Goal: Obtain resource: Download file/media

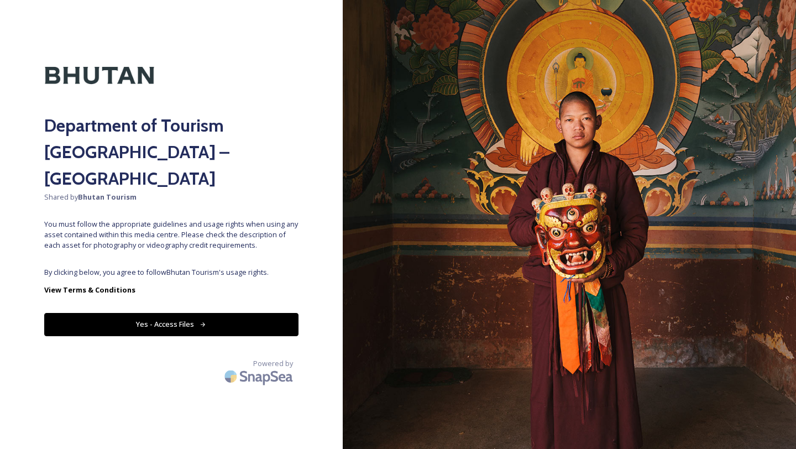
click at [228, 313] on button "Yes - Access Files" at bounding box center [171, 324] width 254 height 23
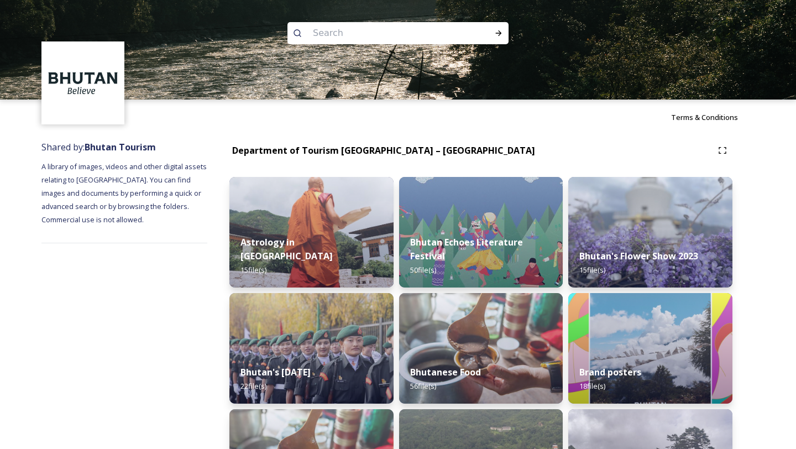
click at [347, 28] on input at bounding box center [382, 33] width 151 height 24
type input "airport"
click at [502, 33] on icon at bounding box center [498, 33] width 9 height 9
click at [499, 37] on icon at bounding box center [498, 33] width 9 height 9
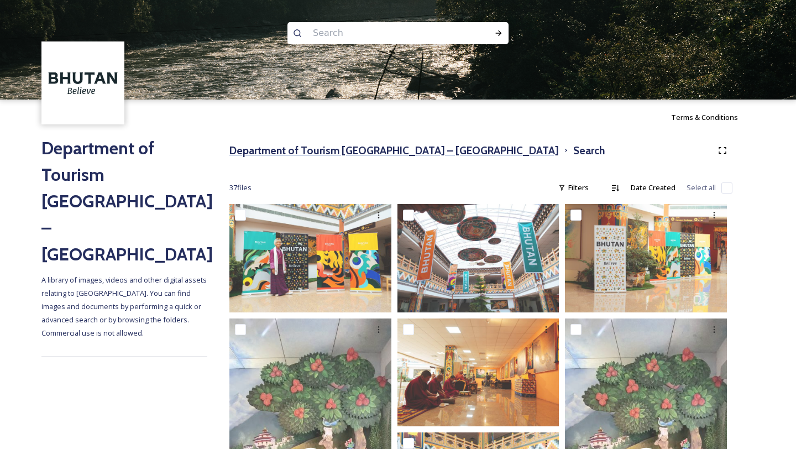
click at [363, 146] on h3 "Department of Tourism [GEOGRAPHIC_DATA] – [GEOGRAPHIC_DATA]" at bounding box center [393, 151] width 329 height 16
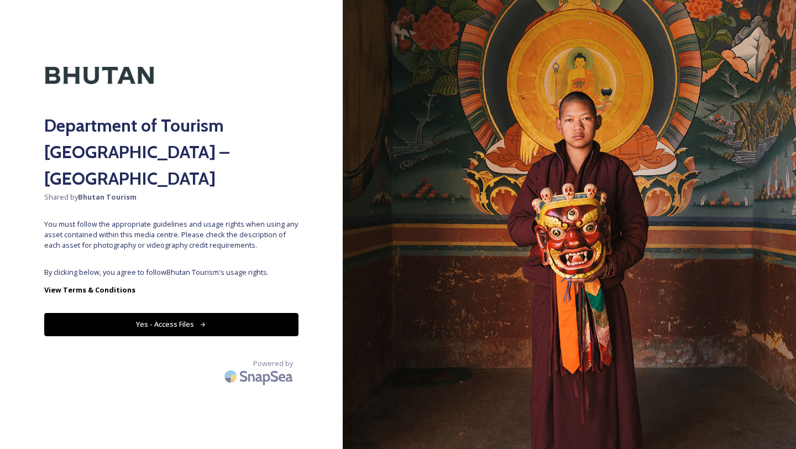
click at [207, 313] on button "Yes - Access Files" at bounding box center [171, 324] width 254 height 23
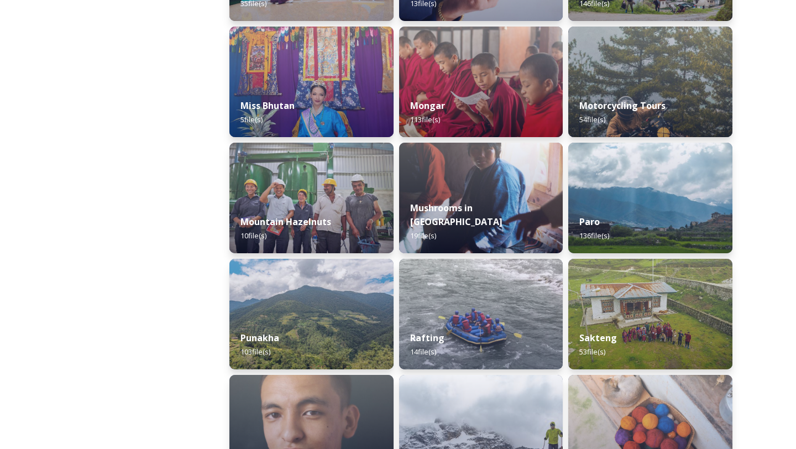
scroll to position [836, 0]
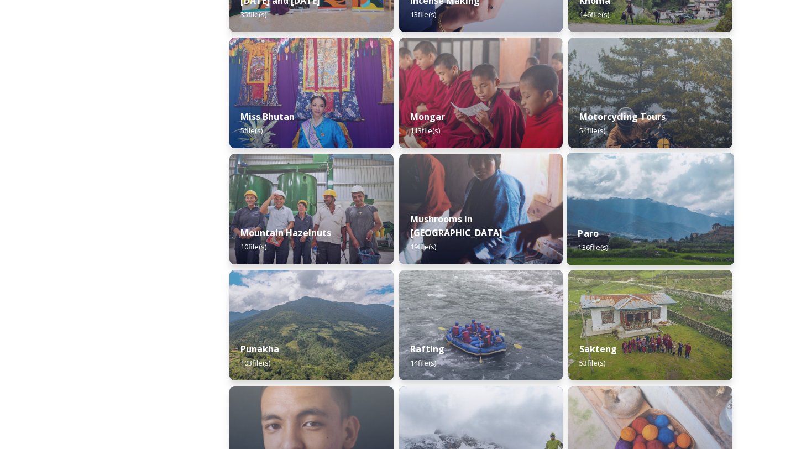
click at [620, 200] on img at bounding box center [649, 209] width 167 height 113
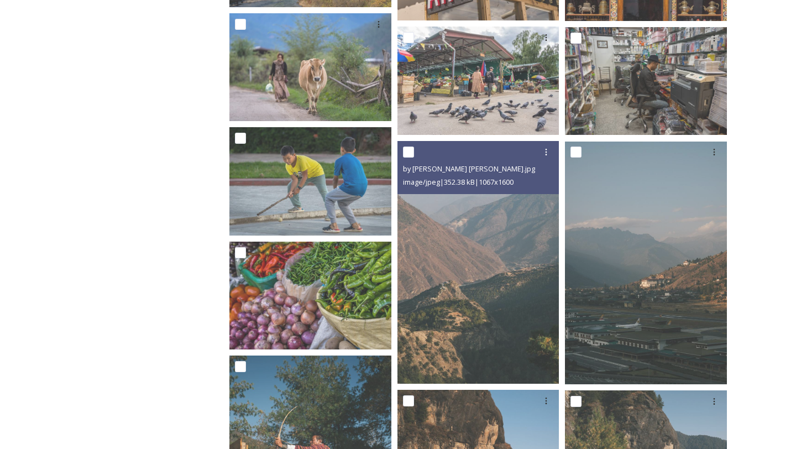
scroll to position [4162, 0]
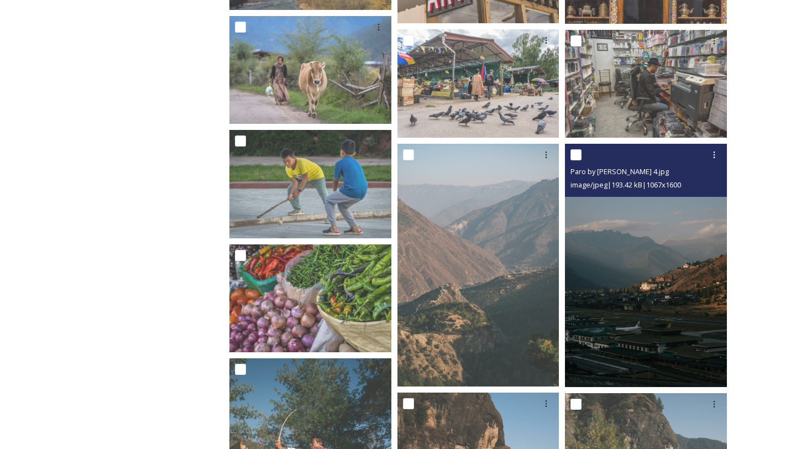
click at [627, 332] on img at bounding box center [646, 265] width 162 height 243
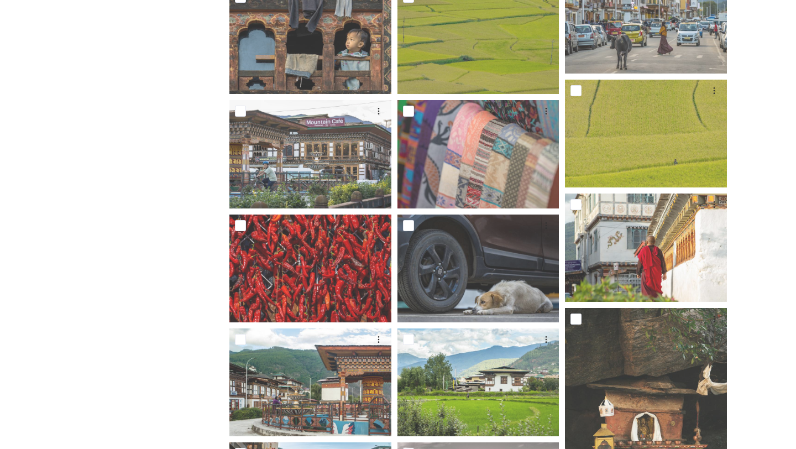
scroll to position [0, 0]
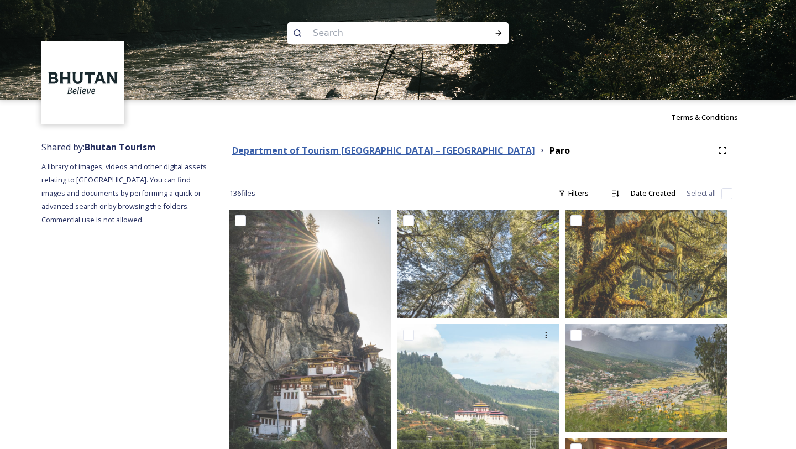
click at [271, 154] on strong "Department of Tourism [GEOGRAPHIC_DATA] – [GEOGRAPHIC_DATA]" at bounding box center [383, 150] width 303 height 12
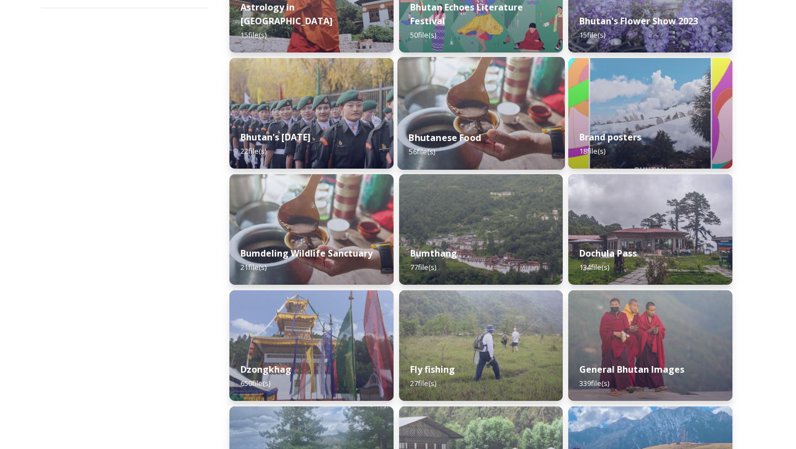
scroll to position [238, 0]
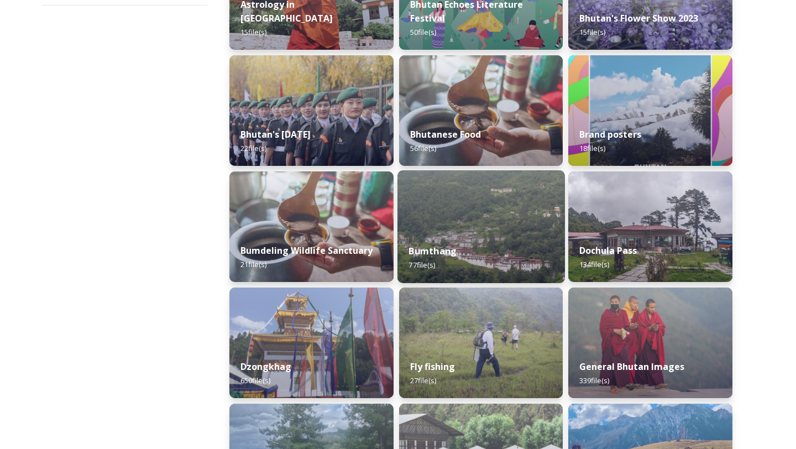
click at [468, 233] on img at bounding box center [480, 226] width 167 height 113
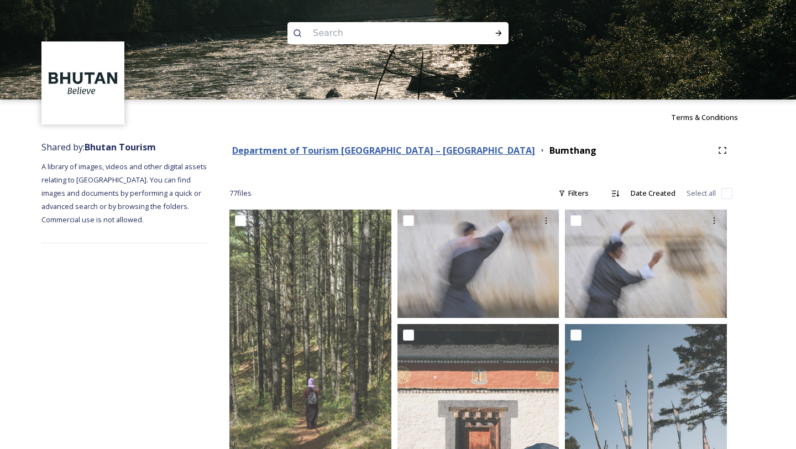
click at [364, 152] on strong "Department of Tourism [GEOGRAPHIC_DATA] – [GEOGRAPHIC_DATA]" at bounding box center [383, 150] width 303 height 12
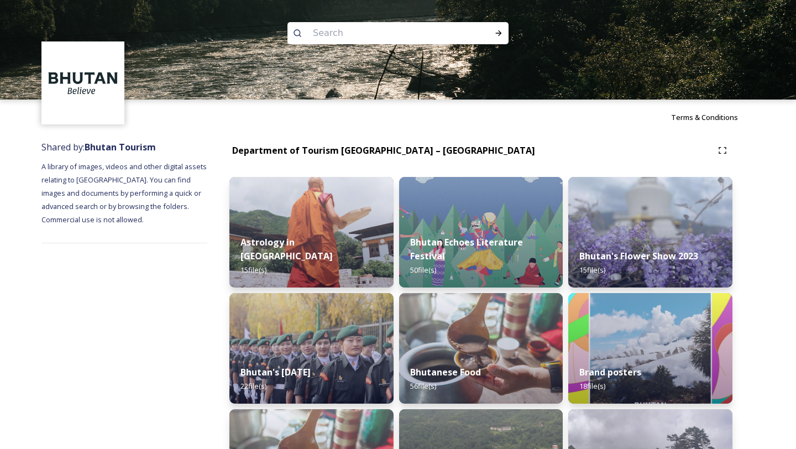
click at [394, 32] on input at bounding box center [382, 33] width 151 height 24
type input "phobjikha"
click at [499, 32] on icon at bounding box center [498, 33] width 9 height 9
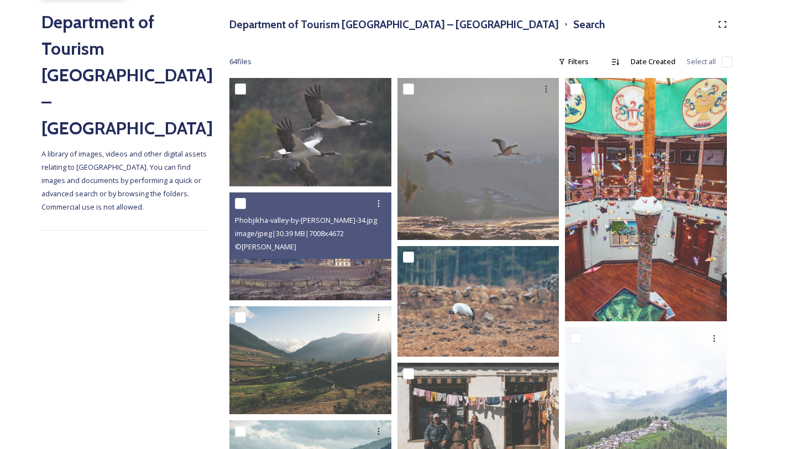
scroll to position [125, 0]
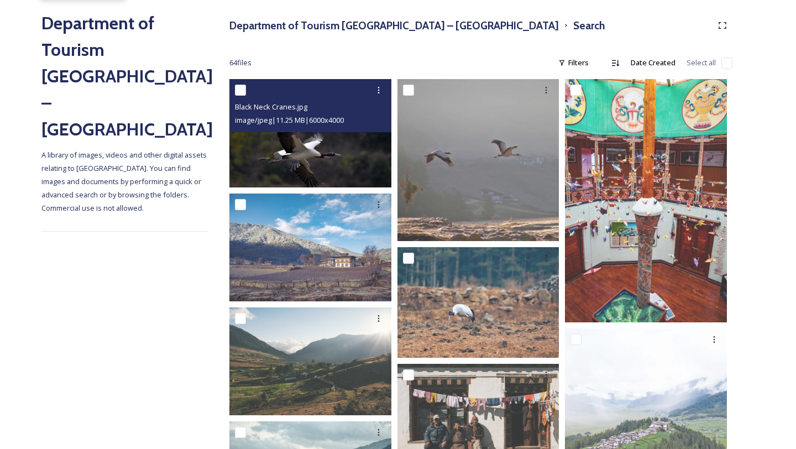
click at [326, 155] on img at bounding box center [310, 133] width 162 height 108
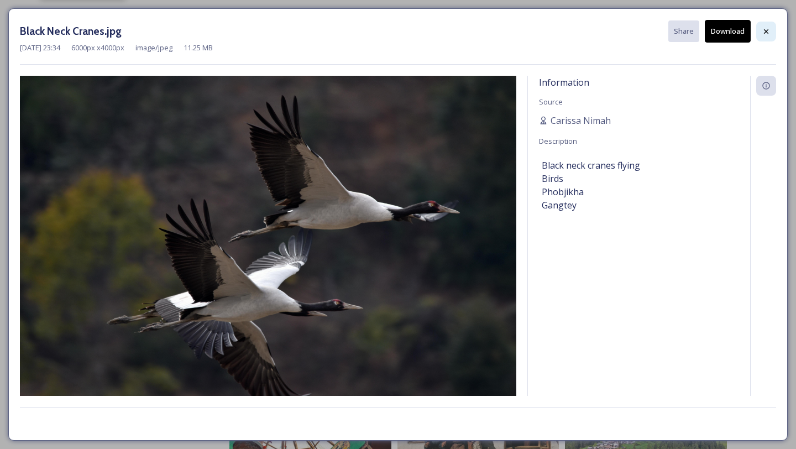
click at [764, 29] on icon at bounding box center [766, 31] width 4 height 4
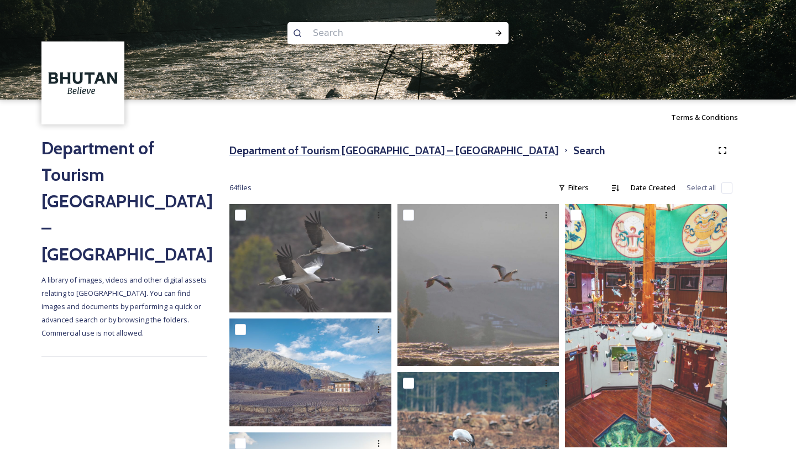
click at [353, 149] on h3 "Department of Tourism [GEOGRAPHIC_DATA] – [GEOGRAPHIC_DATA]" at bounding box center [393, 151] width 329 height 16
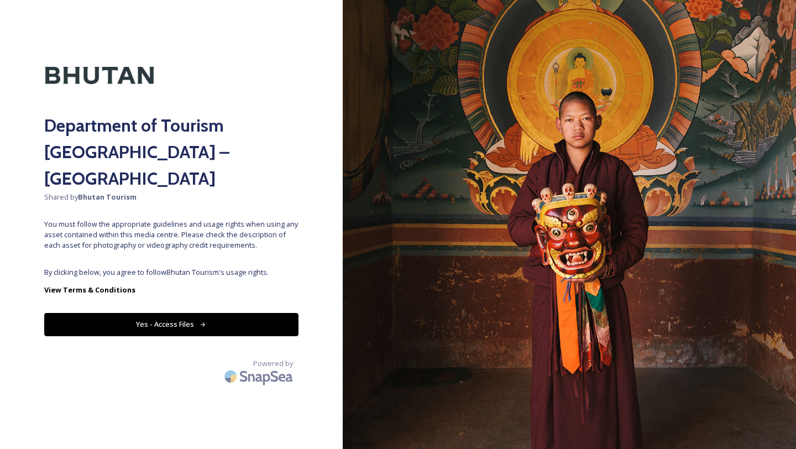
click at [254, 313] on button "Yes - Access Files" at bounding box center [171, 324] width 254 height 23
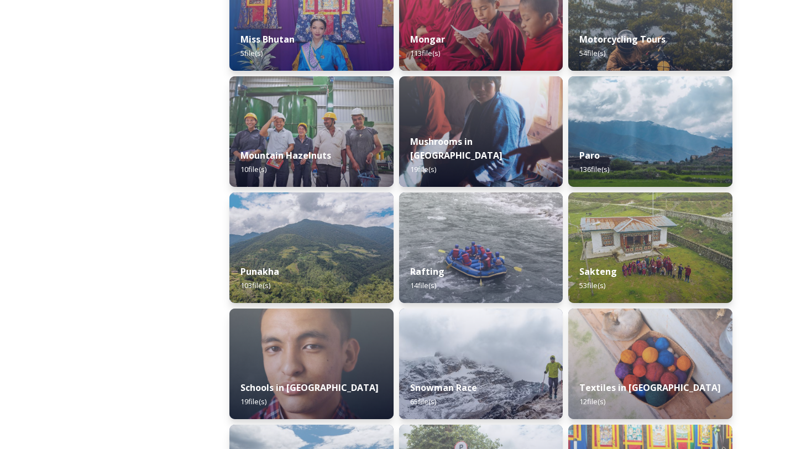
scroll to position [921, 0]
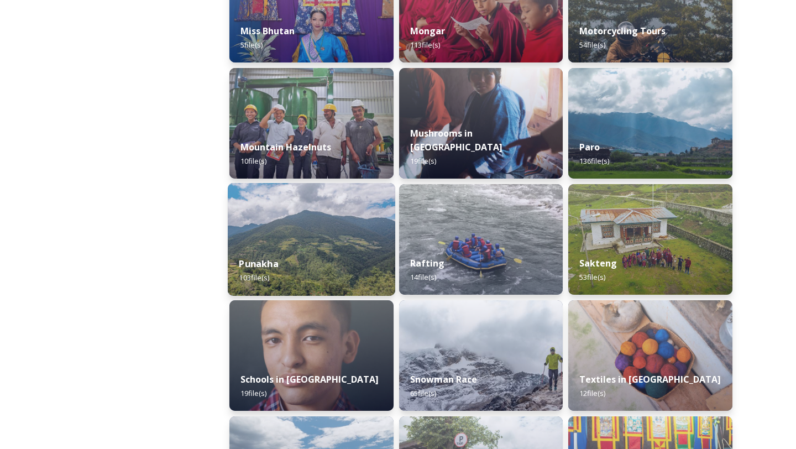
click at [313, 264] on div "Punakha 103 file(s)" at bounding box center [311, 270] width 167 height 50
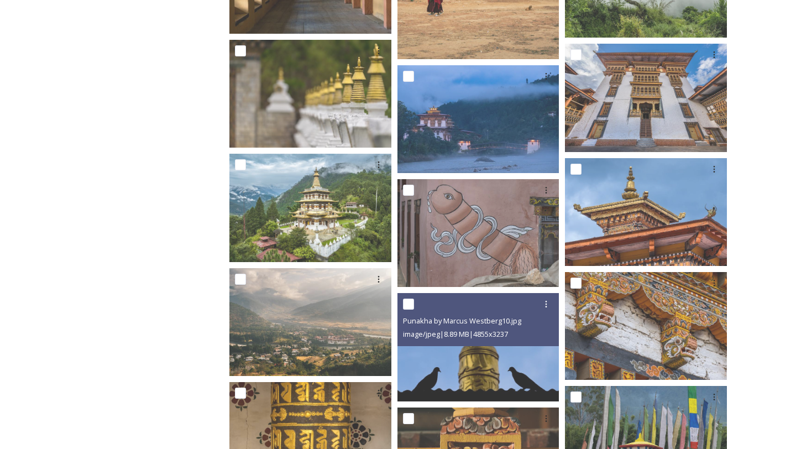
scroll to position [3328, 0]
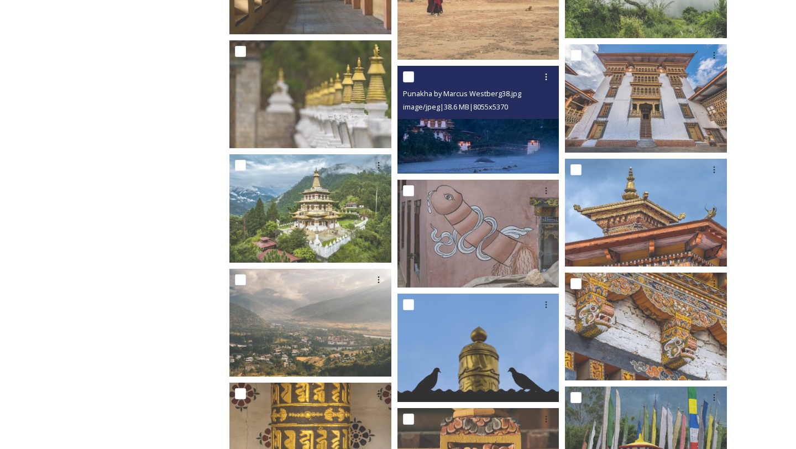
click at [477, 156] on img at bounding box center [478, 120] width 162 height 108
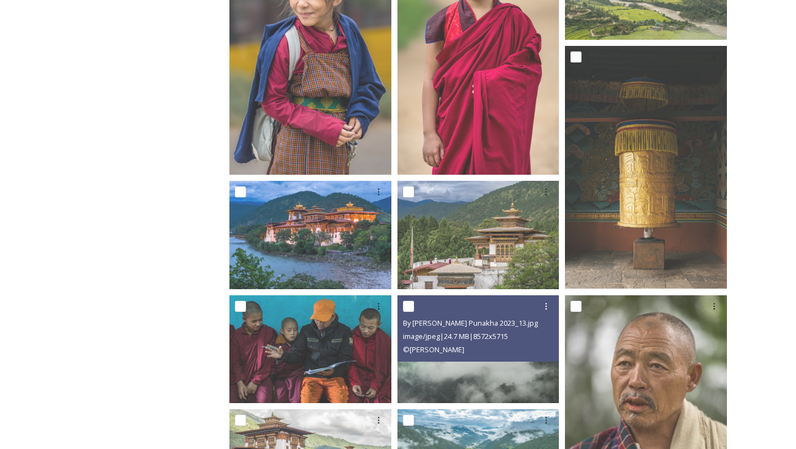
scroll to position [830, 0]
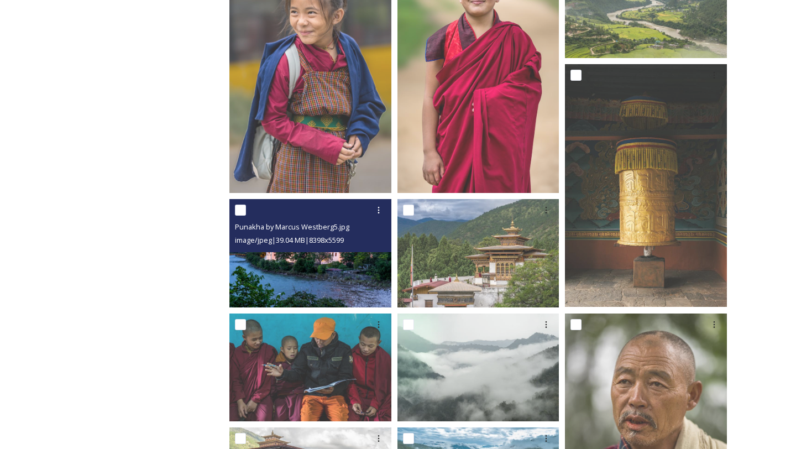
click at [344, 253] on img at bounding box center [310, 253] width 162 height 108
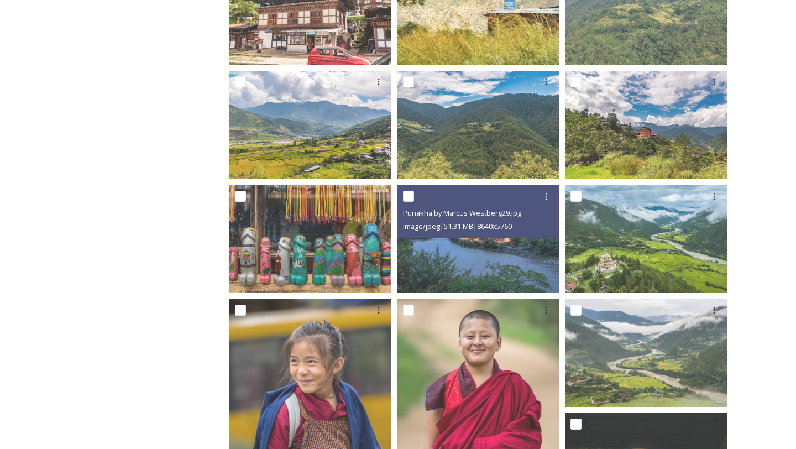
scroll to position [520, 0]
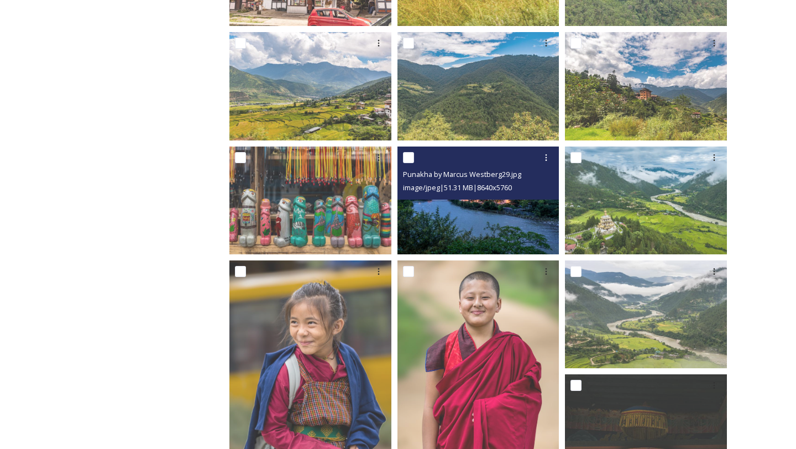
click at [495, 228] on img at bounding box center [478, 200] width 162 height 108
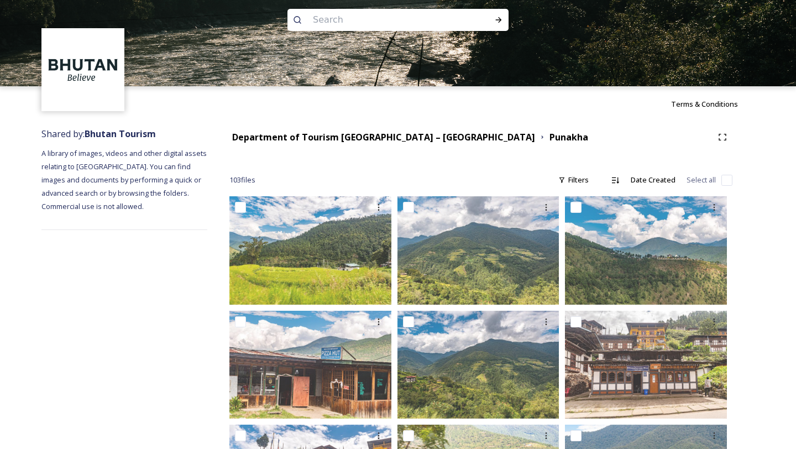
scroll to position [0, 0]
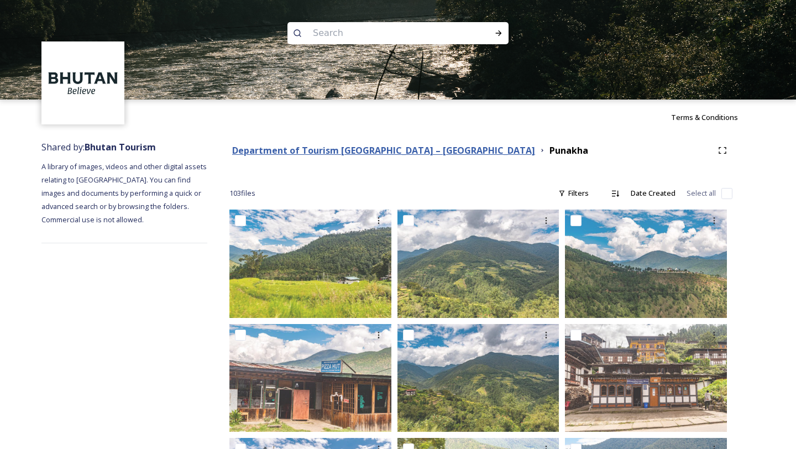
click at [350, 151] on strong "Department of Tourism [GEOGRAPHIC_DATA] – [GEOGRAPHIC_DATA]" at bounding box center [383, 150] width 303 height 12
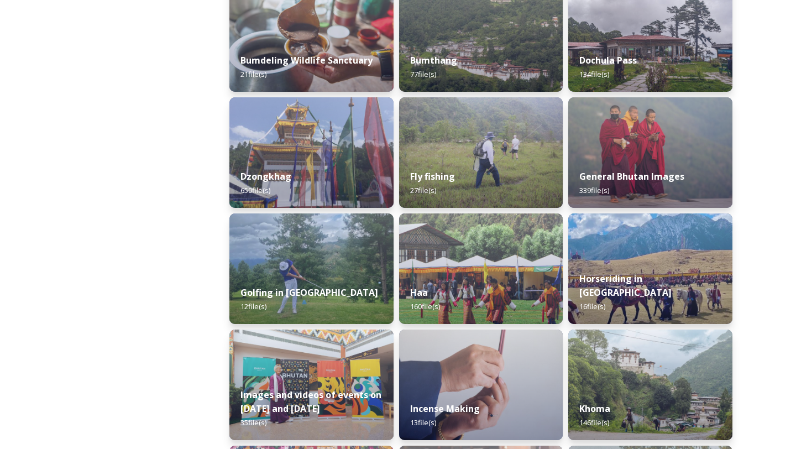
scroll to position [428, 0]
click at [614, 168] on div "General Bhutan Images 339 file(s)" at bounding box center [649, 183] width 167 height 50
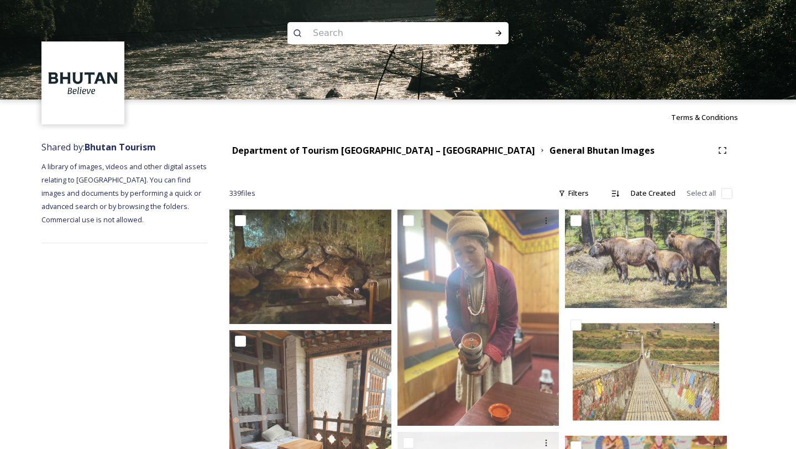
click at [386, 23] on input at bounding box center [382, 33] width 151 height 24
type input "Punakha"
click at [497, 30] on icon at bounding box center [498, 33] width 9 height 9
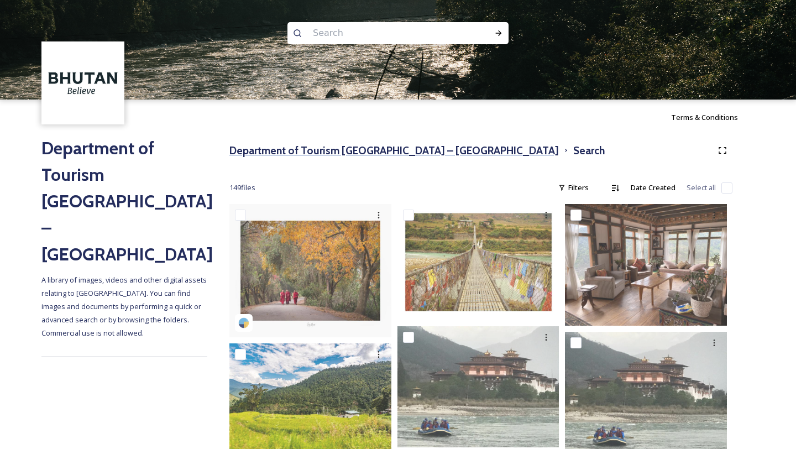
click at [350, 146] on h3 "Department of Tourism [GEOGRAPHIC_DATA] – [GEOGRAPHIC_DATA]" at bounding box center [393, 151] width 329 height 16
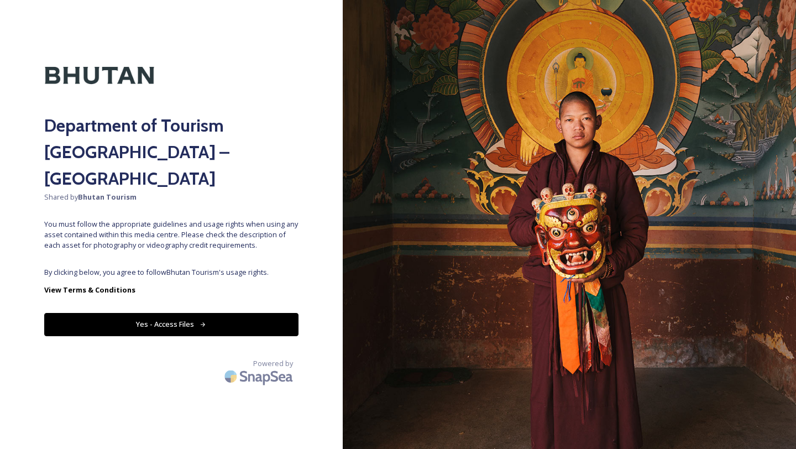
click at [219, 313] on button "Yes - Access Files" at bounding box center [171, 324] width 254 height 23
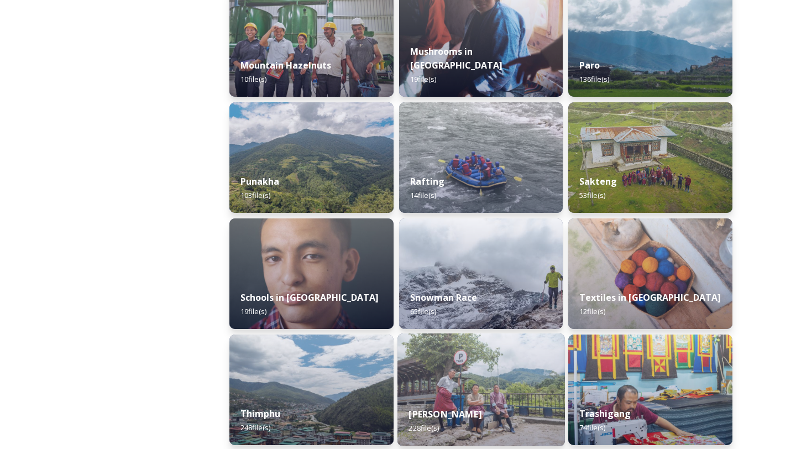
scroll to position [1000, 0]
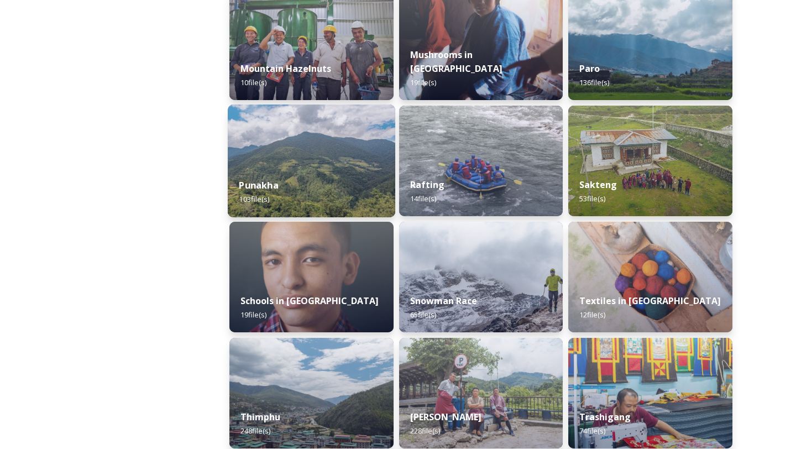
click at [329, 183] on div "Punakha 103 file(s)" at bounding box center [311, 192] width 167 height 50
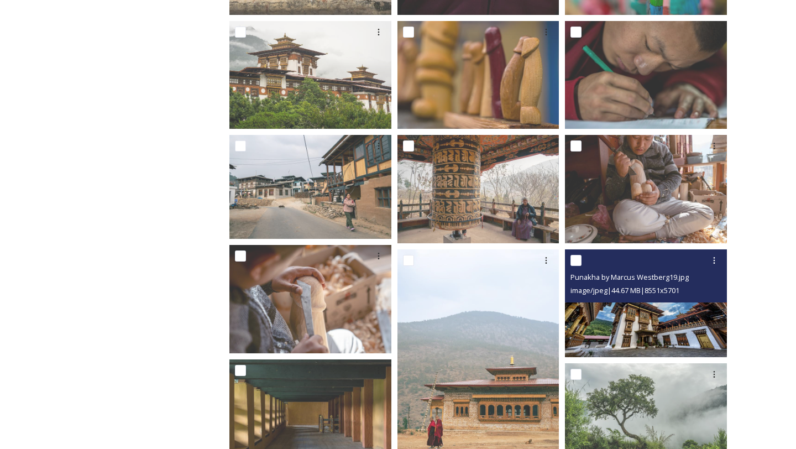
scroll to position [2898, 0]
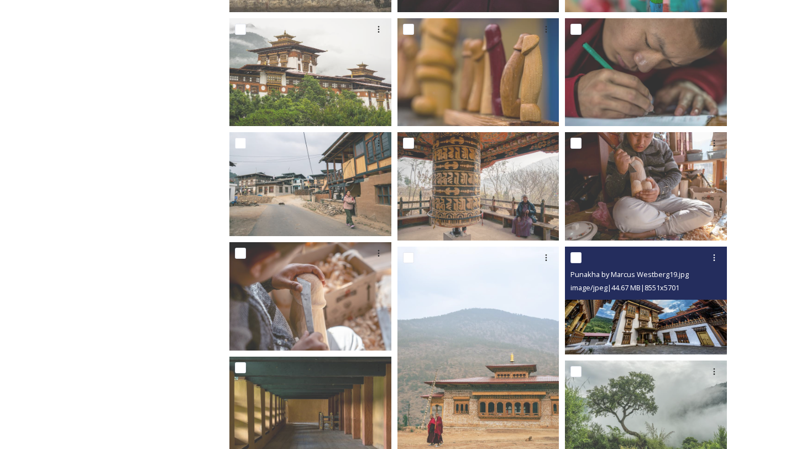
click at [630, 326] on img at bounding box center [646, 300] width 162 height 108
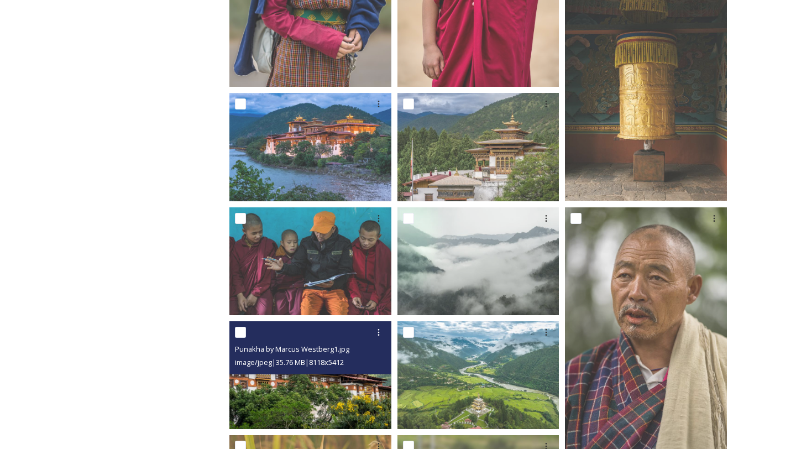
scroll to position [930, 0]
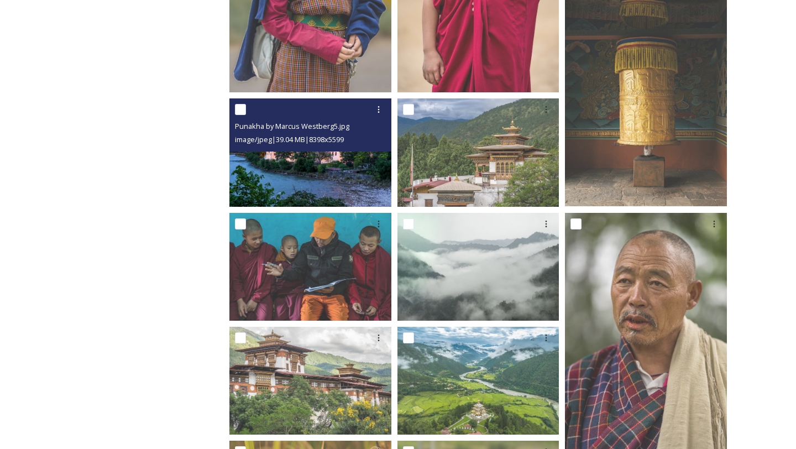
click at [345, 157] on img at bounding box center [310, 152] width 162 height 108
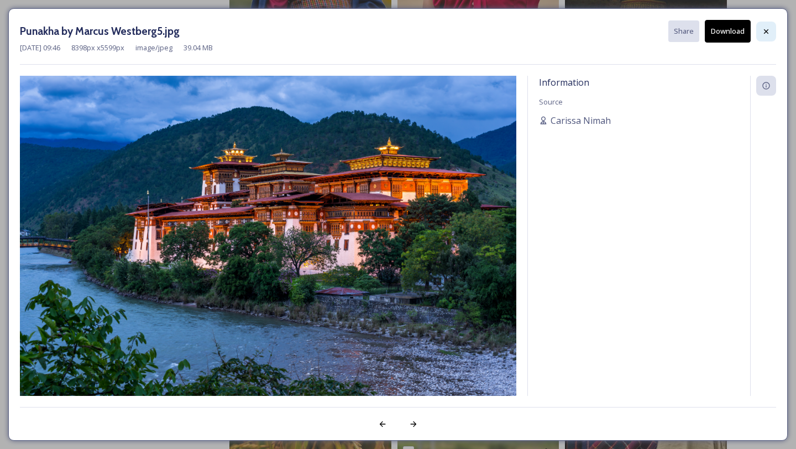
click at [771, 28] on div at bounding box center [766, 32] width 20 height 20
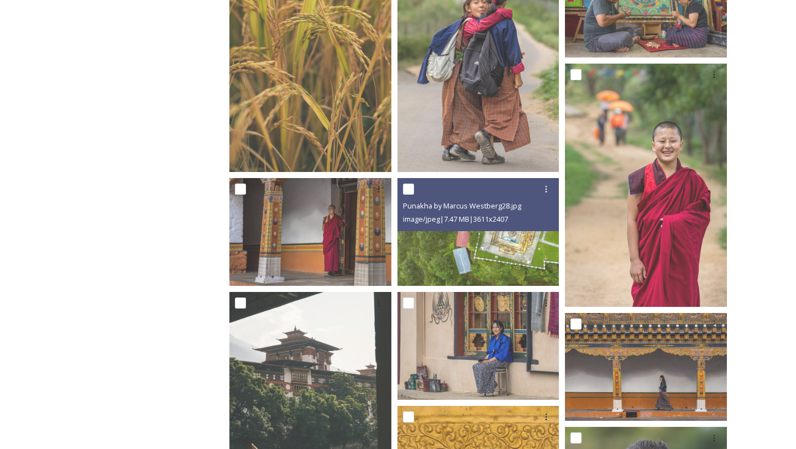
scroll to position [0, 0]
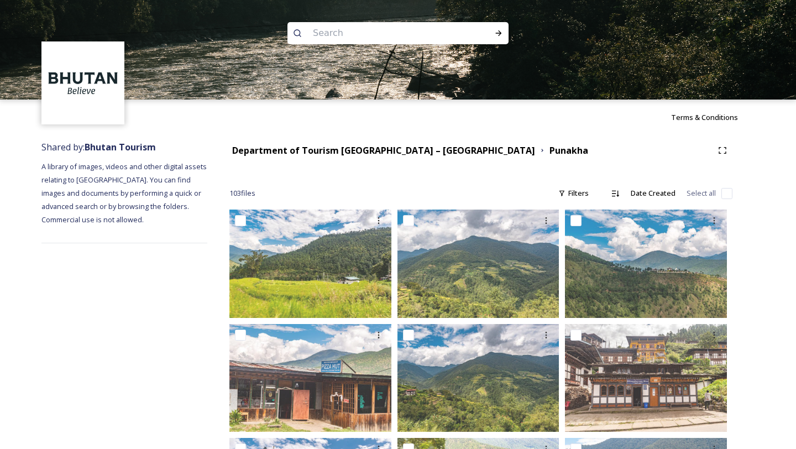
click at [351, 35] on input at bounding box center [382, 33] width 151 height 24
type input "chimi Lhakhang"
click at [500, 34] on icon at bounding box center [498, 33] width 9 height 9
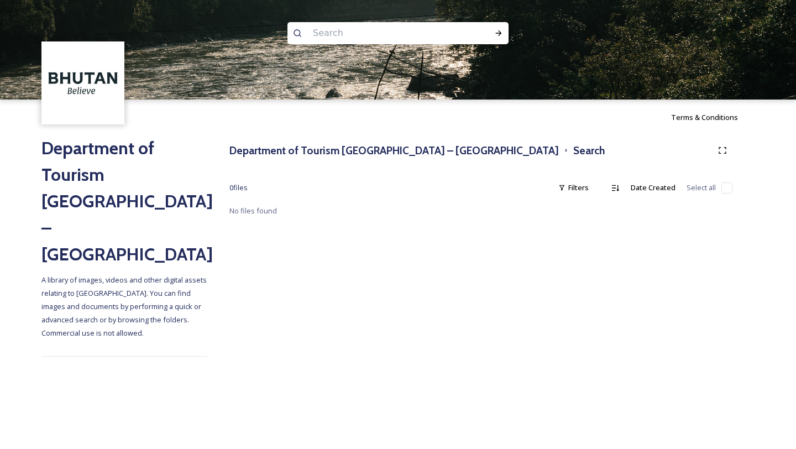
click at [350, 33] on input at bounding box center [382, 33] width 151 height 24
type input "Thimphu"
click at [499, 32] on icon at bounding box center [498, 33] width 9 height 9
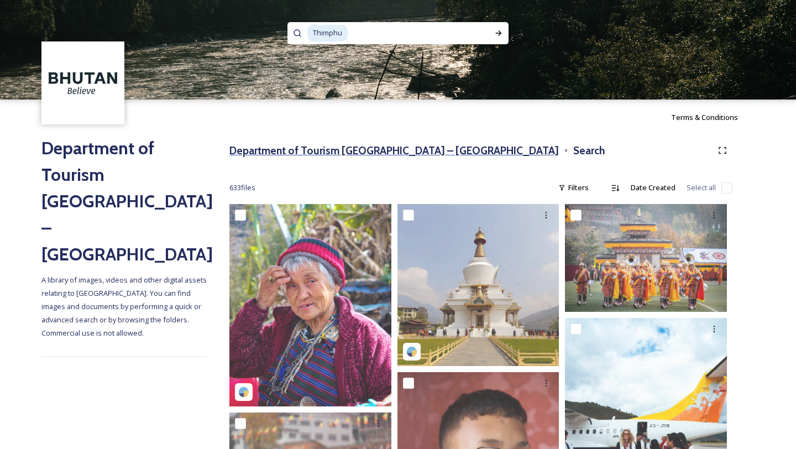
click at [392, 152] on h3 "Department of Tourism [GEOGRAPHIC_DATA] – [GEOGRAPHIC_DATA]" at bounding box center [393, 151] width 329 height 16
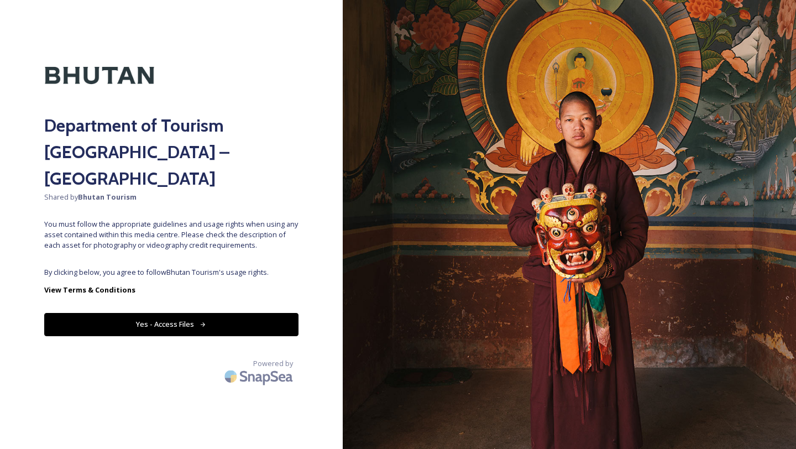
click at [275, 313] on button "Yes - Access Files" at bounding box center [171, 324] width 254 height 23
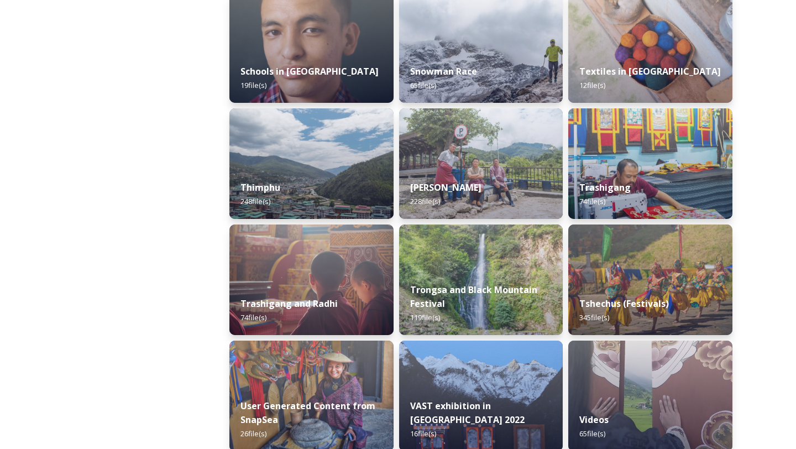
scroll to position [1227, 0]
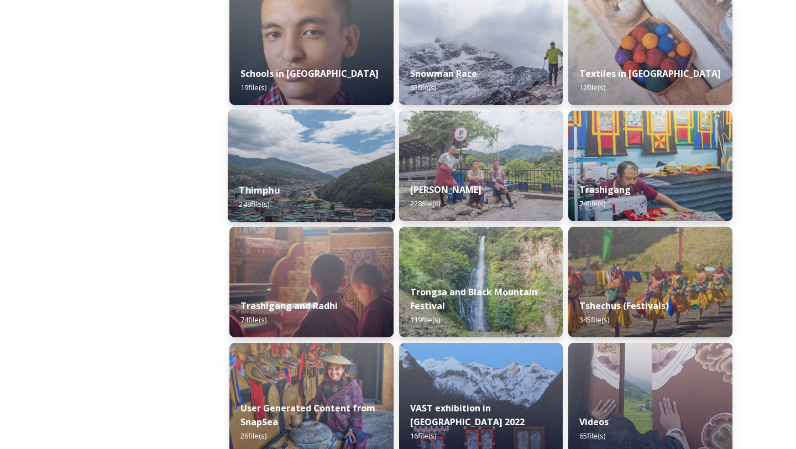
click at [334, 186] on div "Thimphu 248 file(s)" at bounding box center [311, 197] width 167 height 50
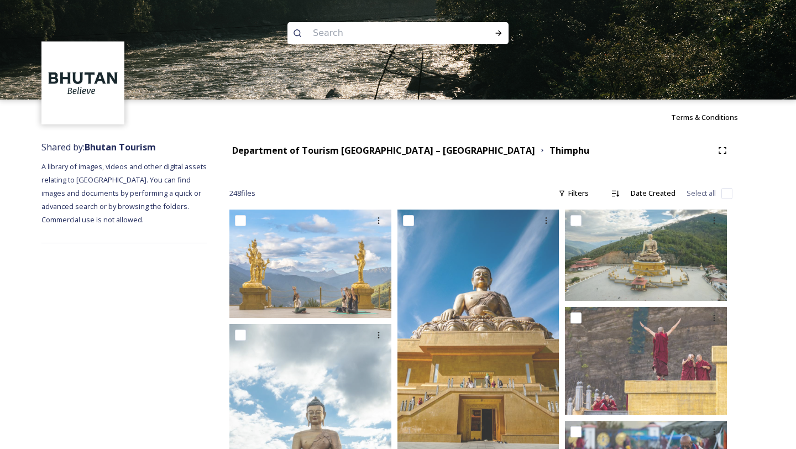
click at [376, 35] on input at bounding box center [382, 33] width 151 height 24
type input "takshang"
click at [495, 33] on icon at bounding box center [498, 33] width 9 height 9
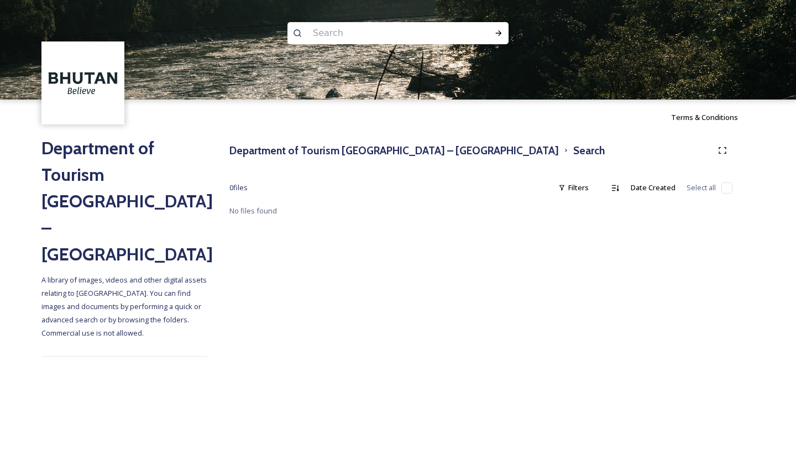
click at [340, 32] on input at bounding box center [382, 33] width 151 height 24
type input "Tiger's Nest"
click at [495, 28] on div "Run Search" at bounding box center [499, 33] width 20 height 20
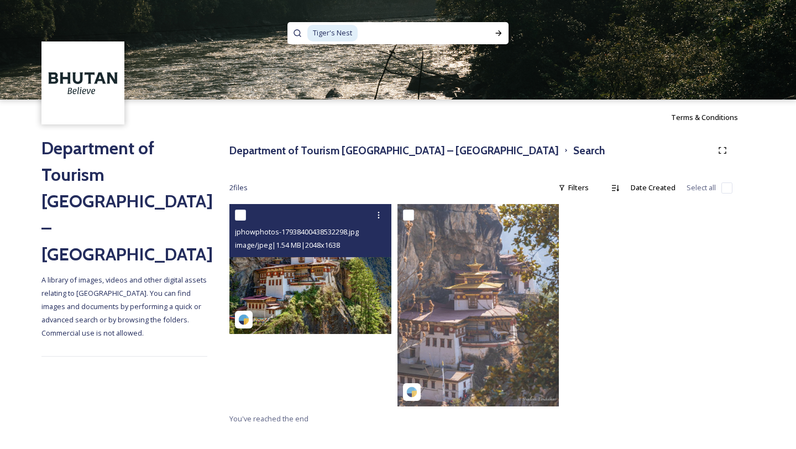
click at [321, 311] on img at bounding box center [310, 268] width 162 height 129
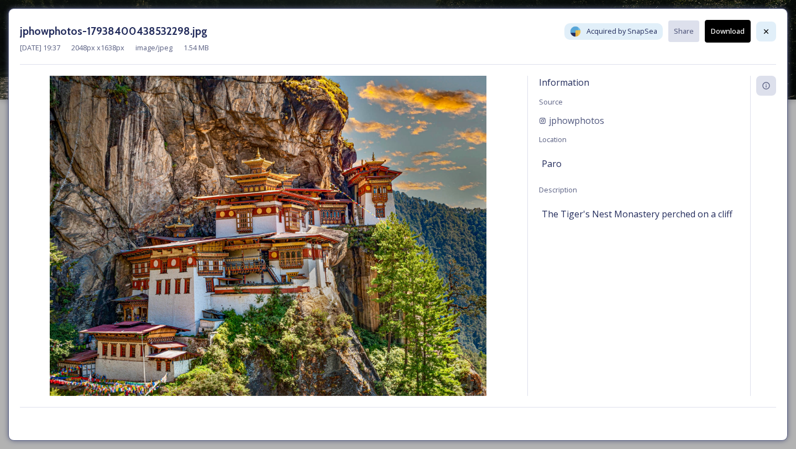
click at [767, 33] on icon at bounding box center [766, 31] width 9 height 9
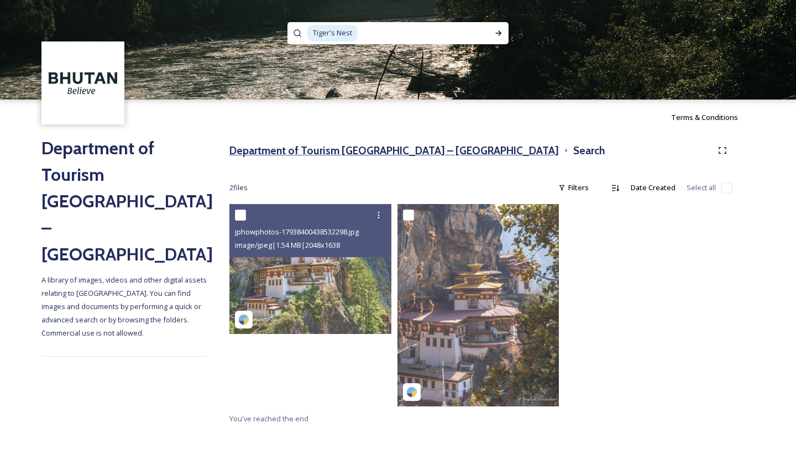
click at [362, 146] on h3 "Department of Tourism [GEOGRAPHIC_DATA] – [GEOGRAPHIC_DATA]" at bounding box center [393, 151] width 329 height 16
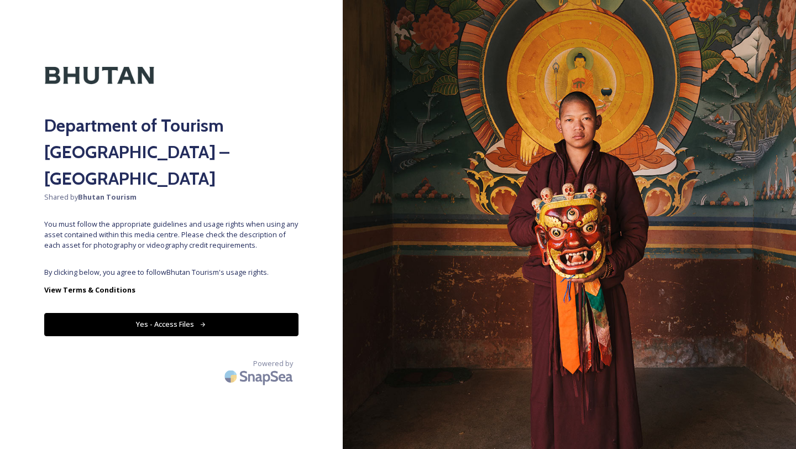
click at [196, 313] on button "Yes - Access Files" at bounding box center [171, 324] width 254 height 23
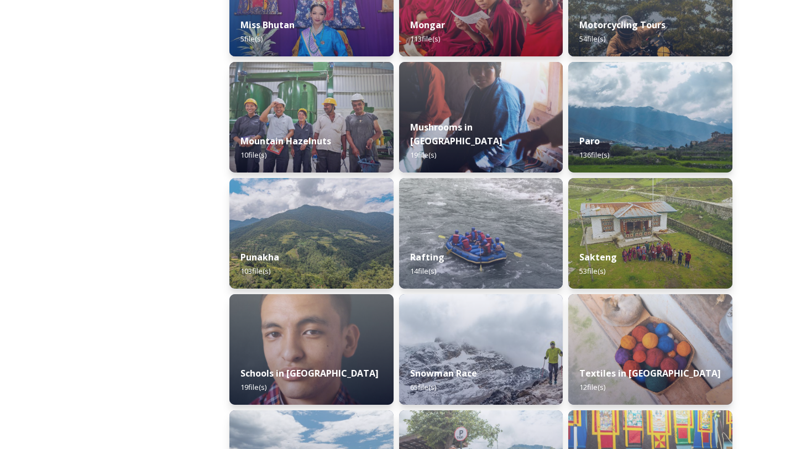
scroll to position [940, 0]
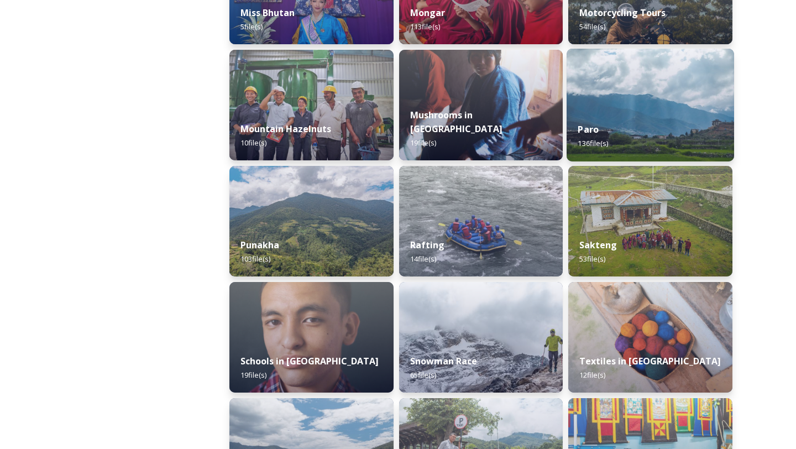
click at [688, 129] on div "Paro 136 file(s)" at bounding box center [649, 136] width 167 height 50
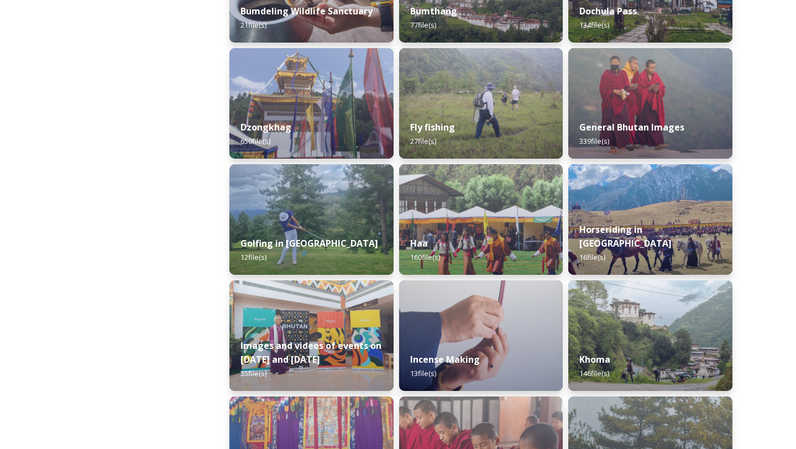
scroll to position [475, 0]
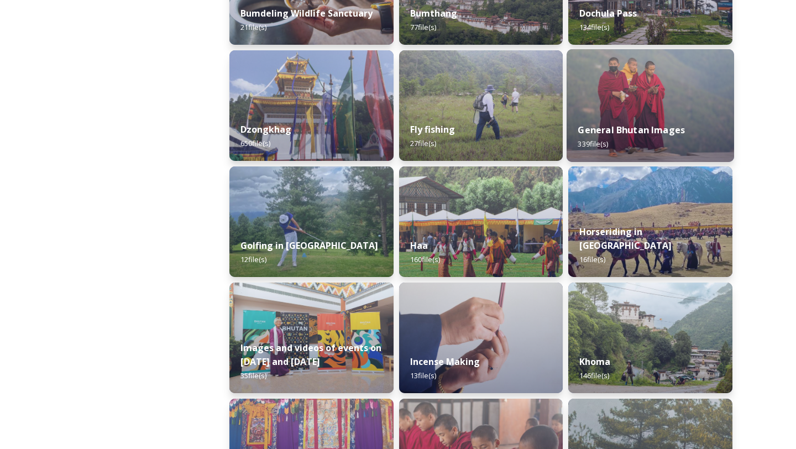
click at [630, 129] on strong "General Bhutan Images" at bounding box center [631, 130] width 107 height 12
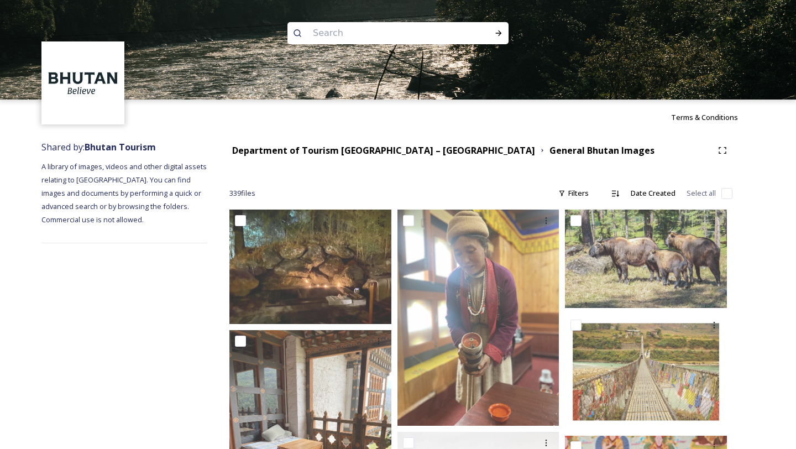
click at [328, 37] on input at bounding box center [382, 33] width 151 height 24
type input "welling"
click at [497, 30] on icon at bounding box center [498, 33] width 9 height 9
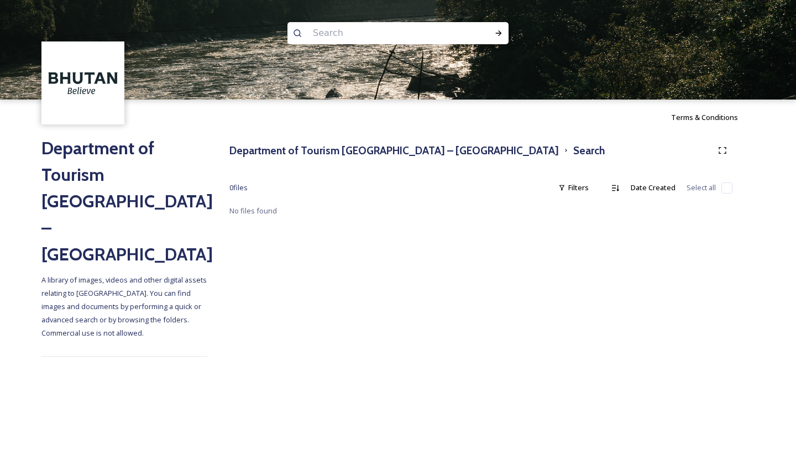
click at [331, 26] on input at bounding box center [382, 33] width 151 height 24
type input "waterfall"
click at [494, 35] on div "Run Search" at bounding box center [499, 33] width 20 height 20
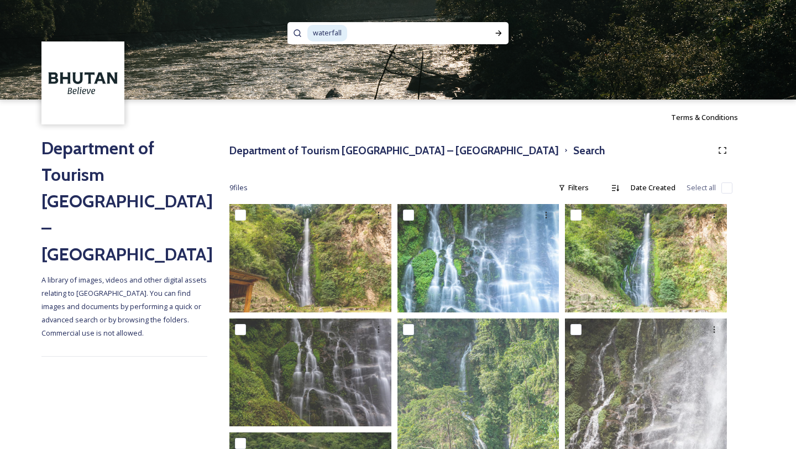
click at [344, 34] on span "waterfall" at bounding box center [327, 33] width 40 height 16
click at [333, 148] on h3 "Department of Tourism [GEOGRAPHIC_DATA] – [GEOGRAPHIC_DATA]" at bounding box center [393, 151] width 329 height 16
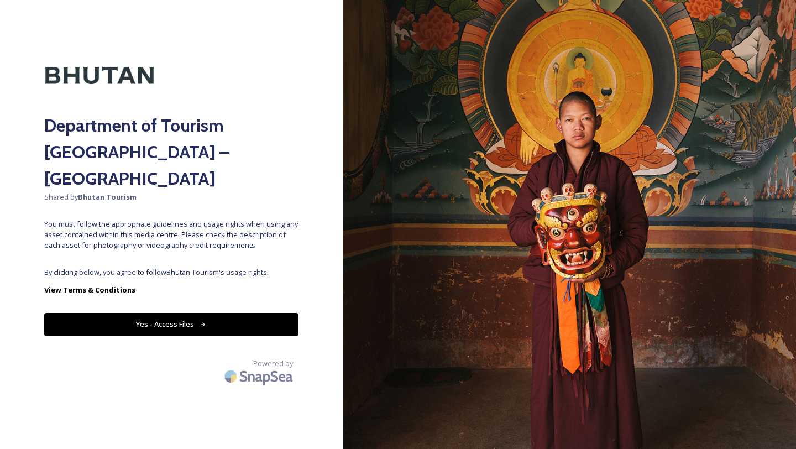
click at [225, 313] on button "Yes - Access Files" at bounding box center [171, 324] width 254 height 23
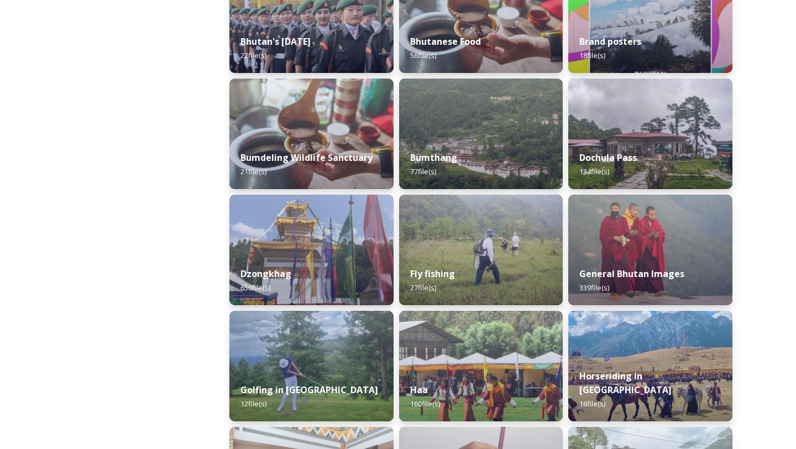
scroll to position [271, 0]
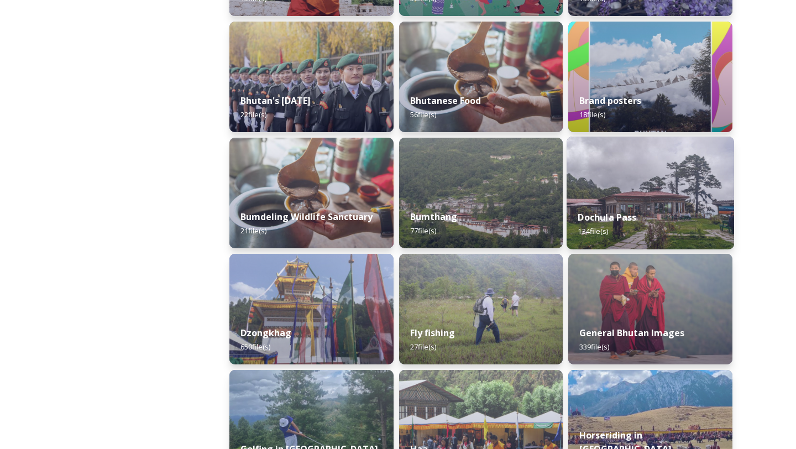
click at [634, 202] on div "Dochula Pass 134 file(s)" at bounding box center [649, 224] width 167 height 50
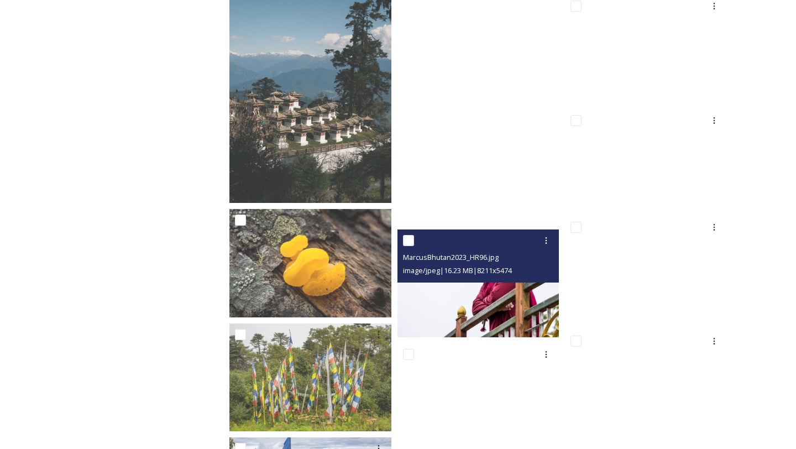
scroll to position [3216, 0]
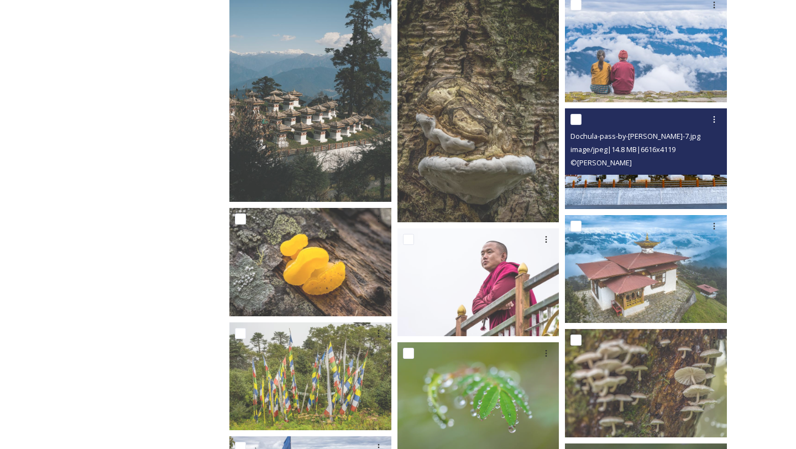
click at [641, 175] on img at bounding box center [646, 158] width 162 height 101
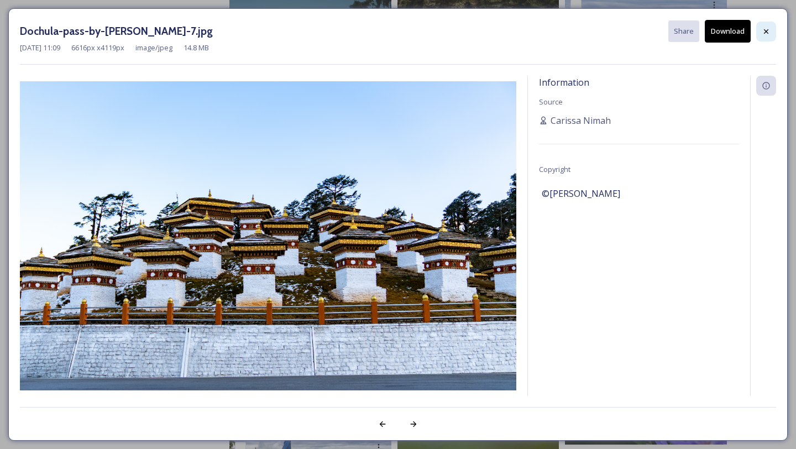
click at [764, 27] on icon at bounding box center [766, 31] width 9 height 9
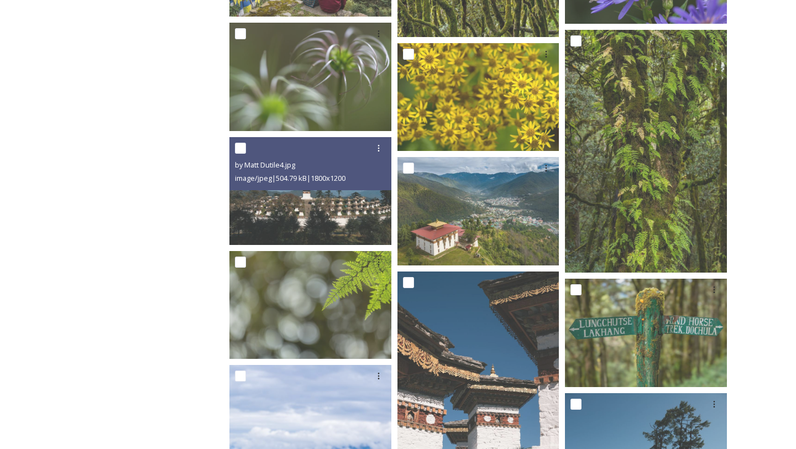
scroll to position [3743, 0]
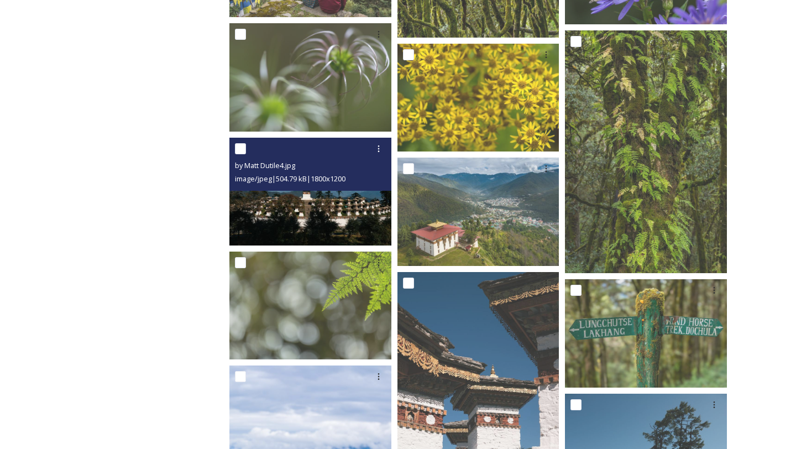
click at [282, 212] on img at bounding box center [310, 192] width 162 height 108
